Goal: Information Seeking & Learning: Learn about a topic

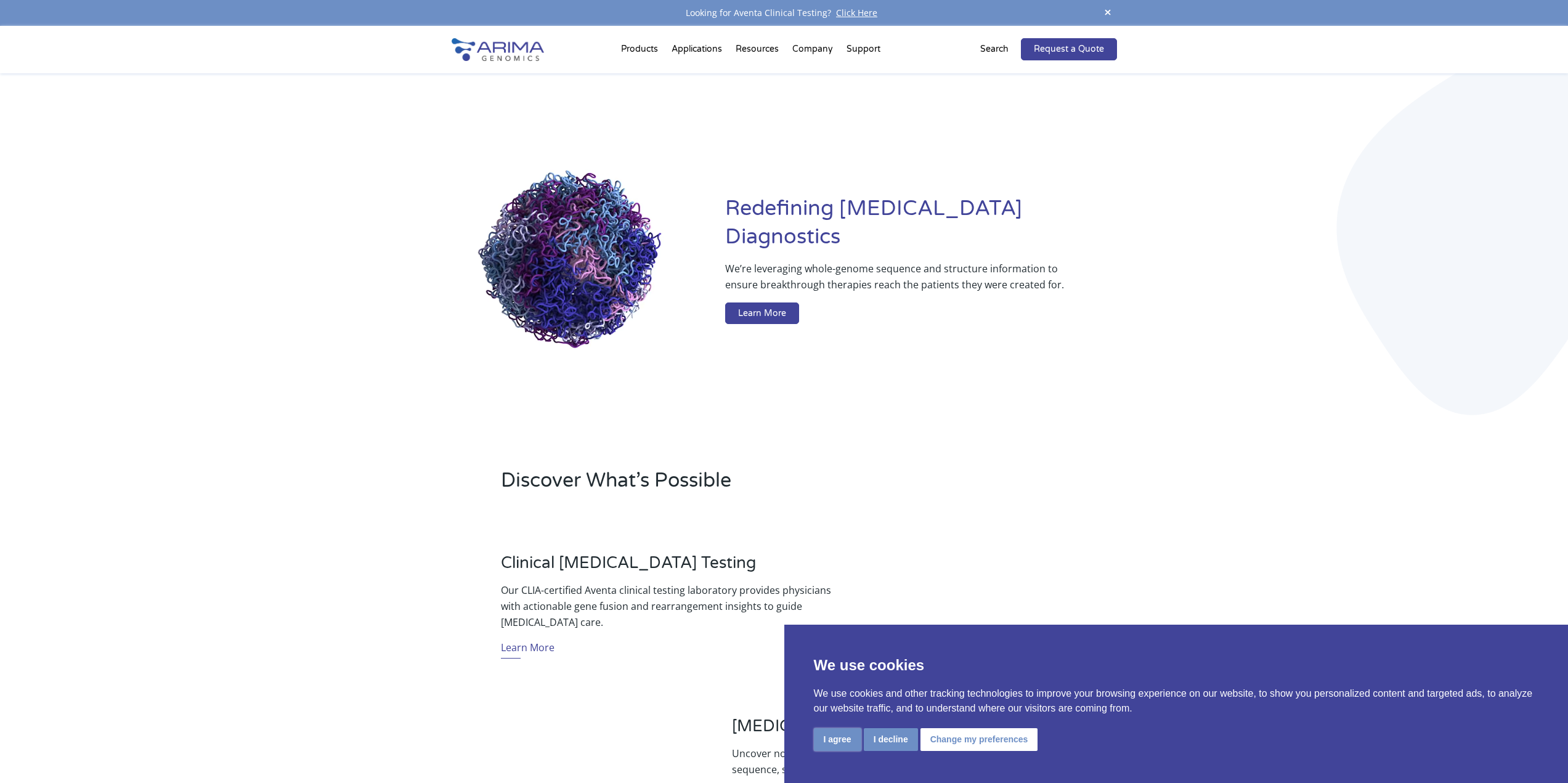
click at [843, 739] on button "I agree" at bounding box center [838, 739] width 48 height 23
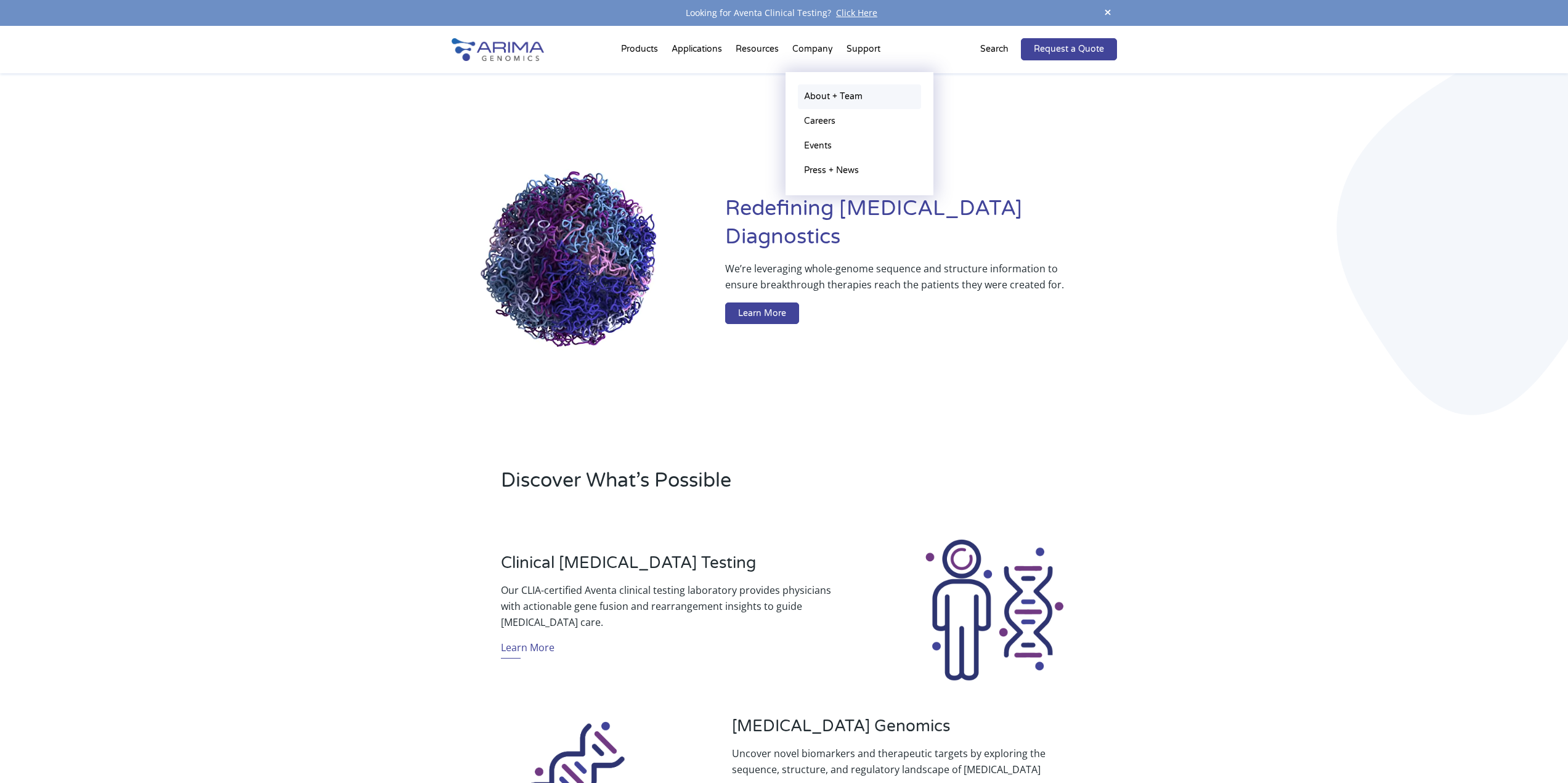
click at [826, 93] on link "About + Team" at bounding box center [859, 97] width 124 height 25
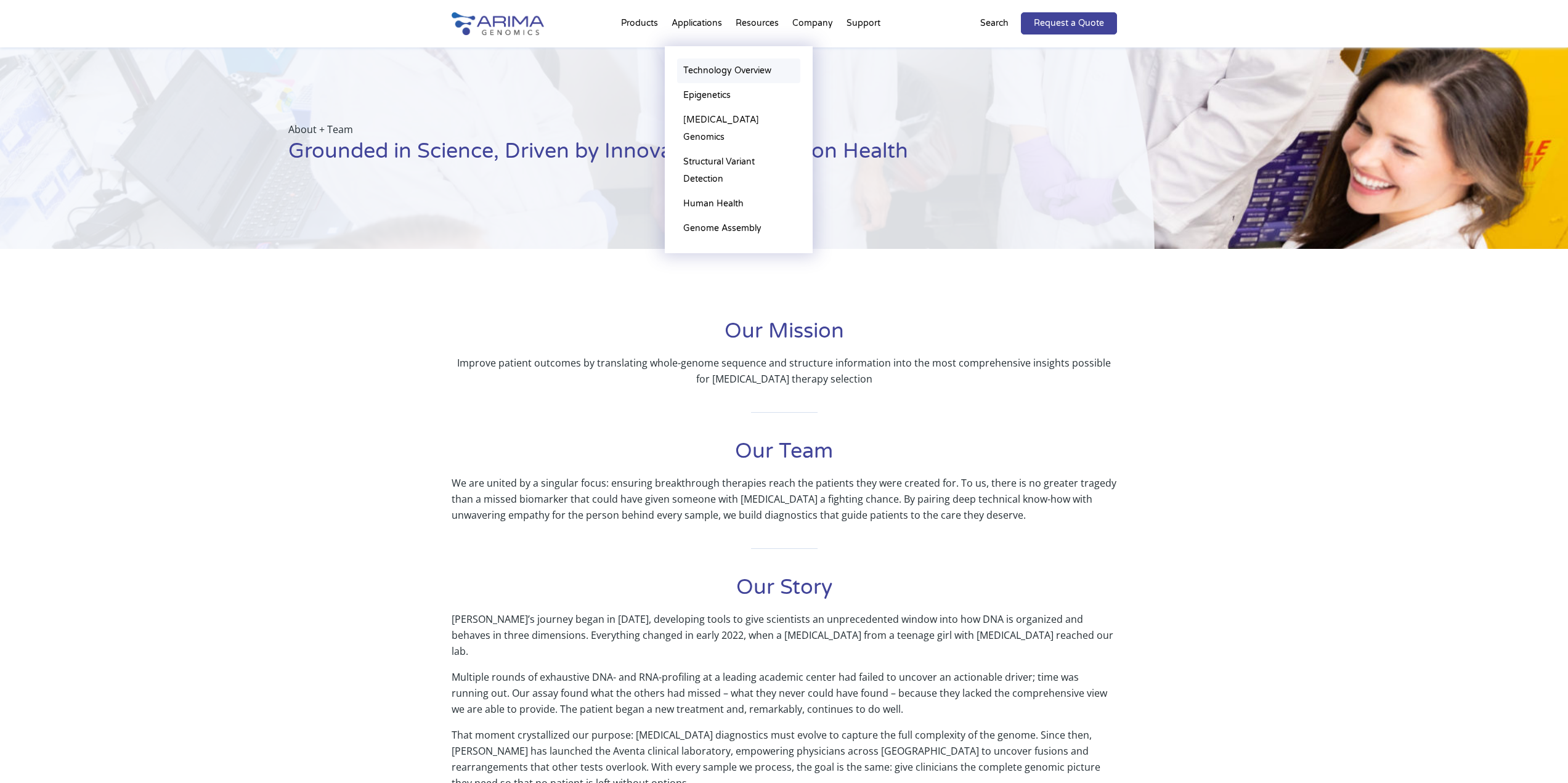
click at [722, 69] on link "Technology Overview" at bounding box center [739, 71] width 124 height 25
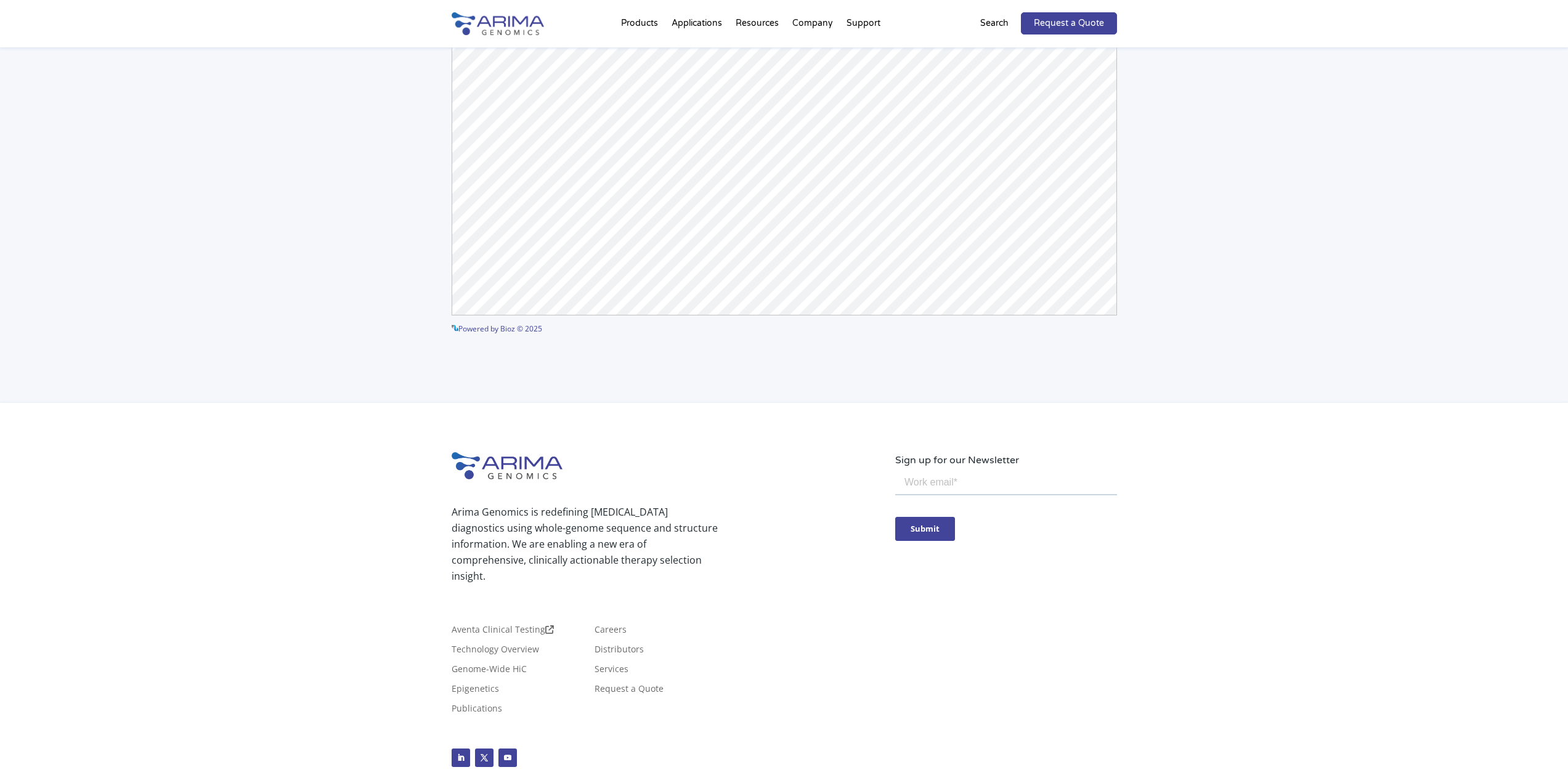
scroll to position [3073, 0]
